Goal: Task Accomplishment & Management: Use online tool/utility

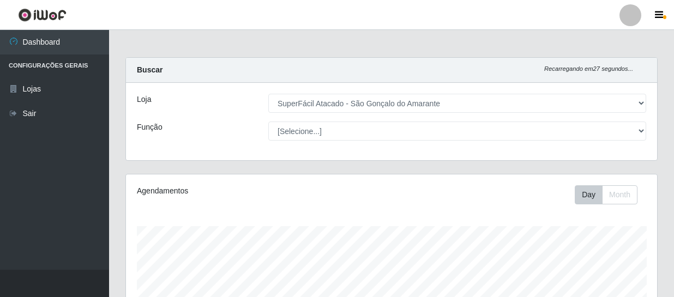
select select "408"
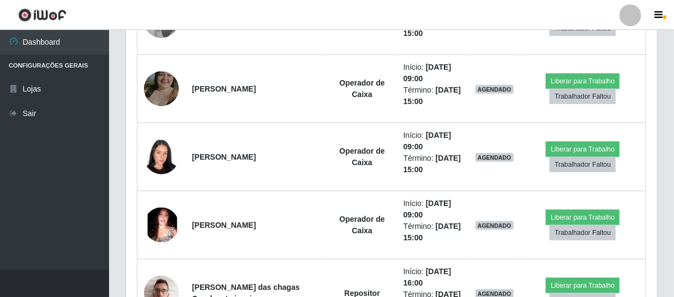
scroll to position [226, 531]
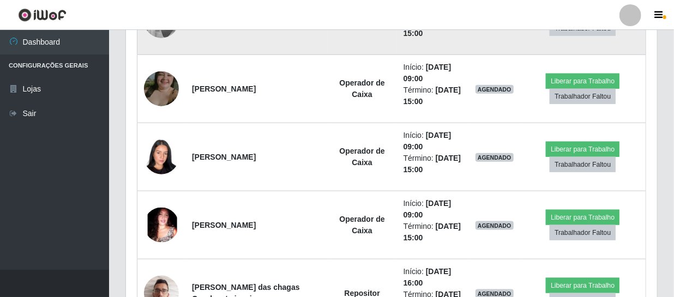
drag, startPoint x: 201, startPoint y: 28, endPoint x: 243, endPoint y: 52, distance: 48.6
click at [243, 52] on div "Perfil Alterar Senha Sair Dashboard Configurações Gerais Lojas Sair Carregando.…" at bounding box center [337, 251] width 674 height 1485
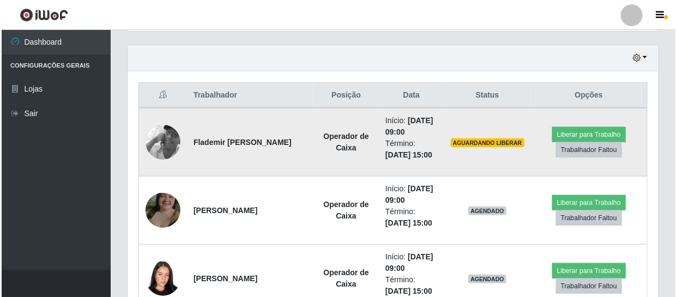
scroll to position [393, 0]
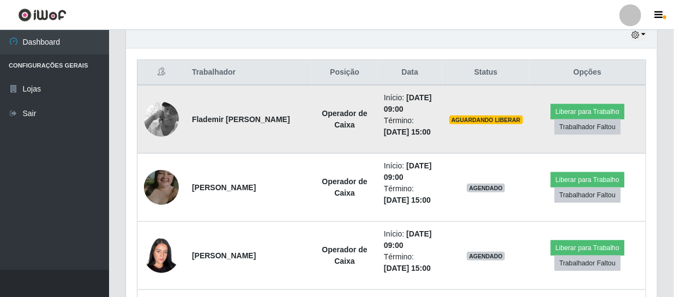
click at [270, 140] on td "Flademir [PERSON_NAME]" at bounding box center [248, 119] width 127 height 69
click at [582, 109] on button "Liberar para Trabalho" at bounding box center [588, 111] width 74 height 15
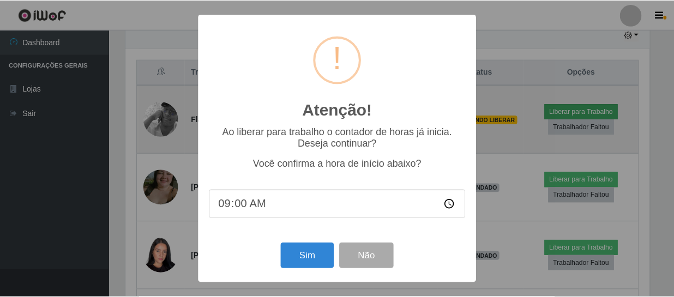
scroll to position [226, 526]
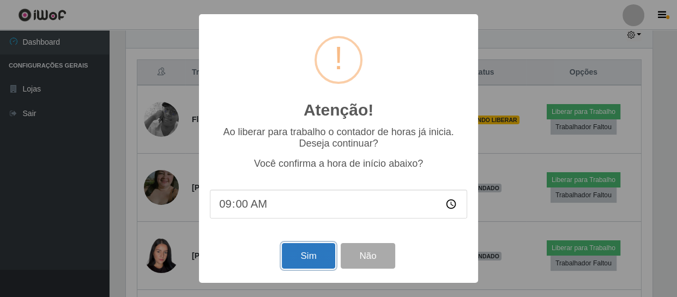
click at [307, 262] on button "Sim" at bounding box center [308, 256] width 53 height 26
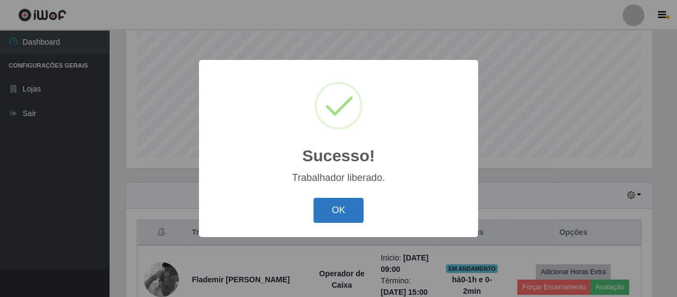
click at [348, 209] on button "OK" at bounding box center [339, 211] width 51 height 26
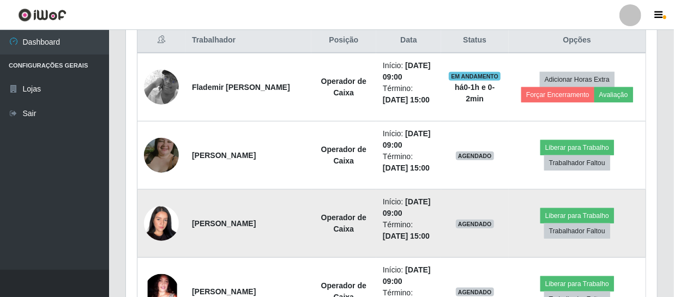
scroll to position [431, 0]
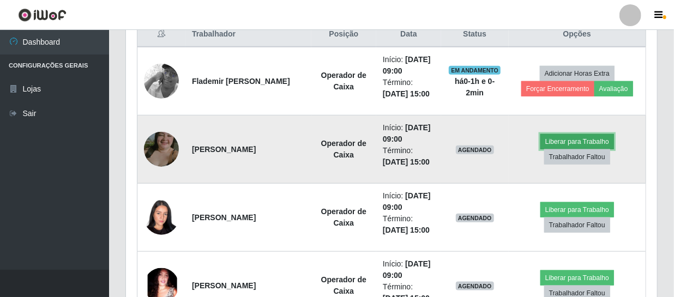
click at [563, 138] on button "Liberar para Trabalho" at bounding box center [578, 141] width 74 height 15
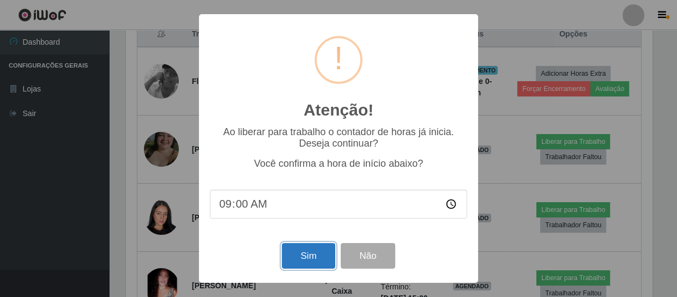
click at [293, 257] on button "Sim" at bounding box center [308, 256] width 53 height 26
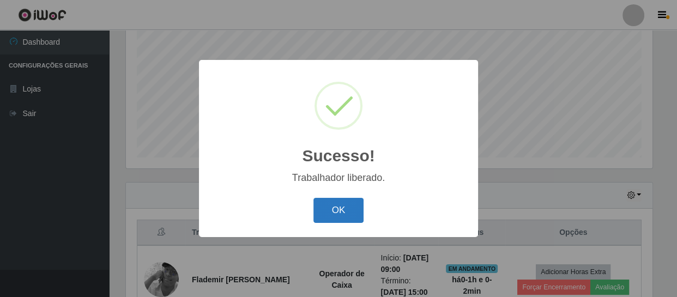
click at [338, 211] on button "OK" at bounding box center [339, 211] width 51 height 26
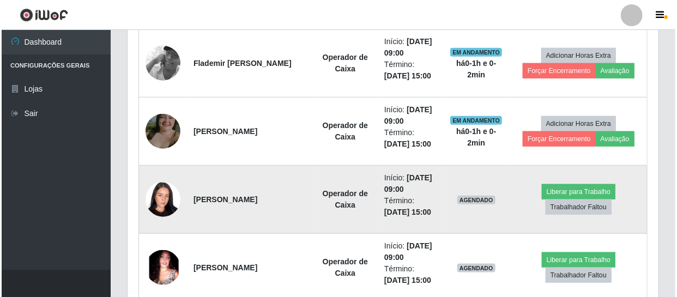
scroll to position [480, 0]
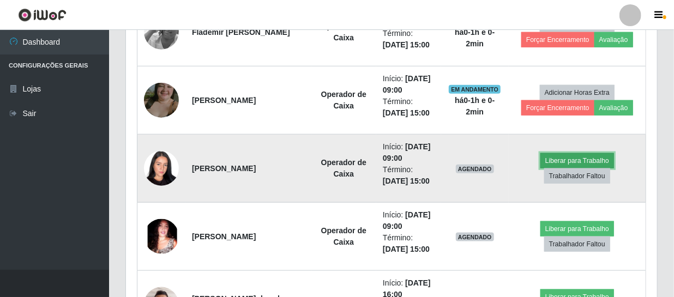
click at [547, 163] on button "Liberar para Trabalho" at bounding box center [578, 160] width 74 height 15
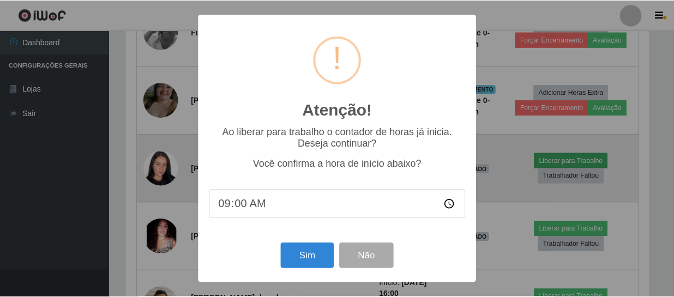
scroll to position [226, 526]
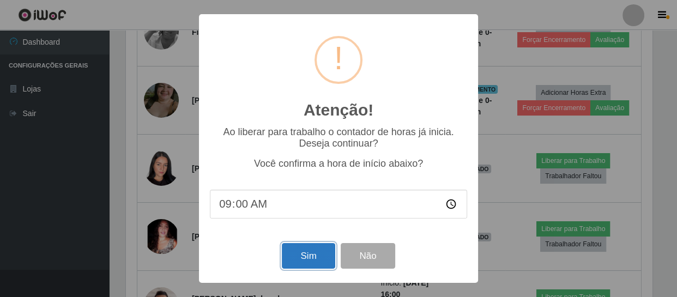
click at [303, 261] on button "Sim" at bounding box center [308, 256] width 53 height 26
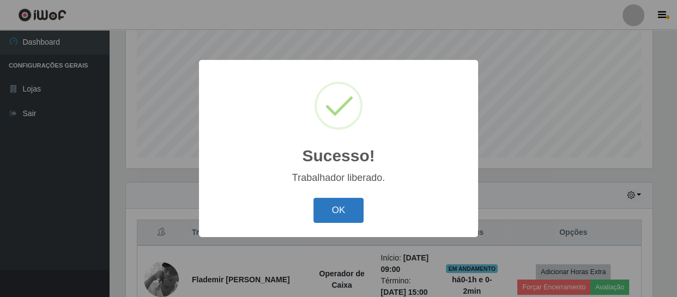
click at [349, 214] on button "OK" at bounding box center [339, 211] width 51 height 26
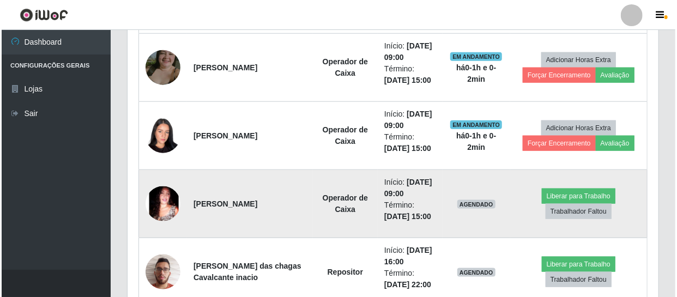
scroll to position [0, 0]
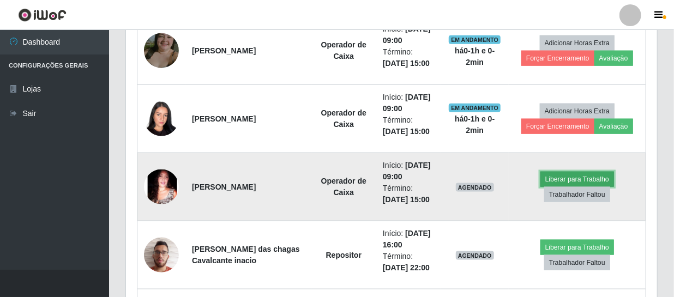
click at [584, 182] on button "Liberar para Trabalho" at bounding box center [578, 179] width 74 height 15
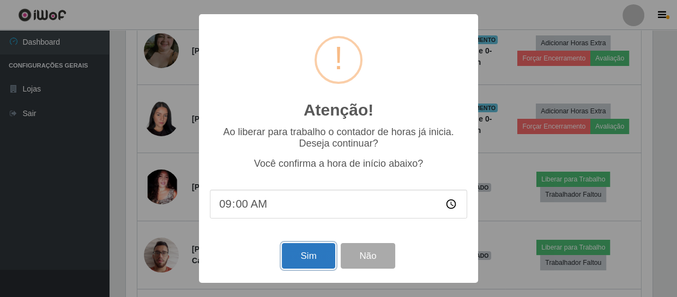
click at [316, 261] on button "Sim" at bounding box center [308, 256] width 53 height 26
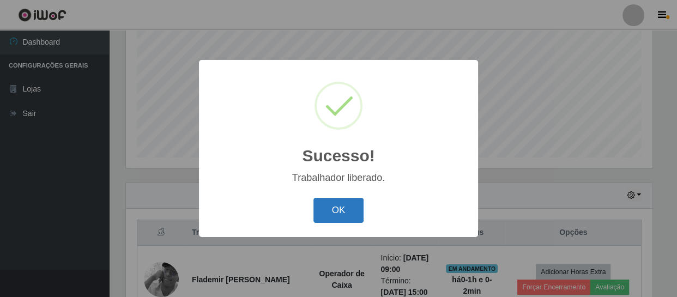
click at [341, 215] on button "OK" at bounding box center [339, 211] width 51 height 26
